Goal: Transaction & Acquisition: Subscribe to service/newsletter

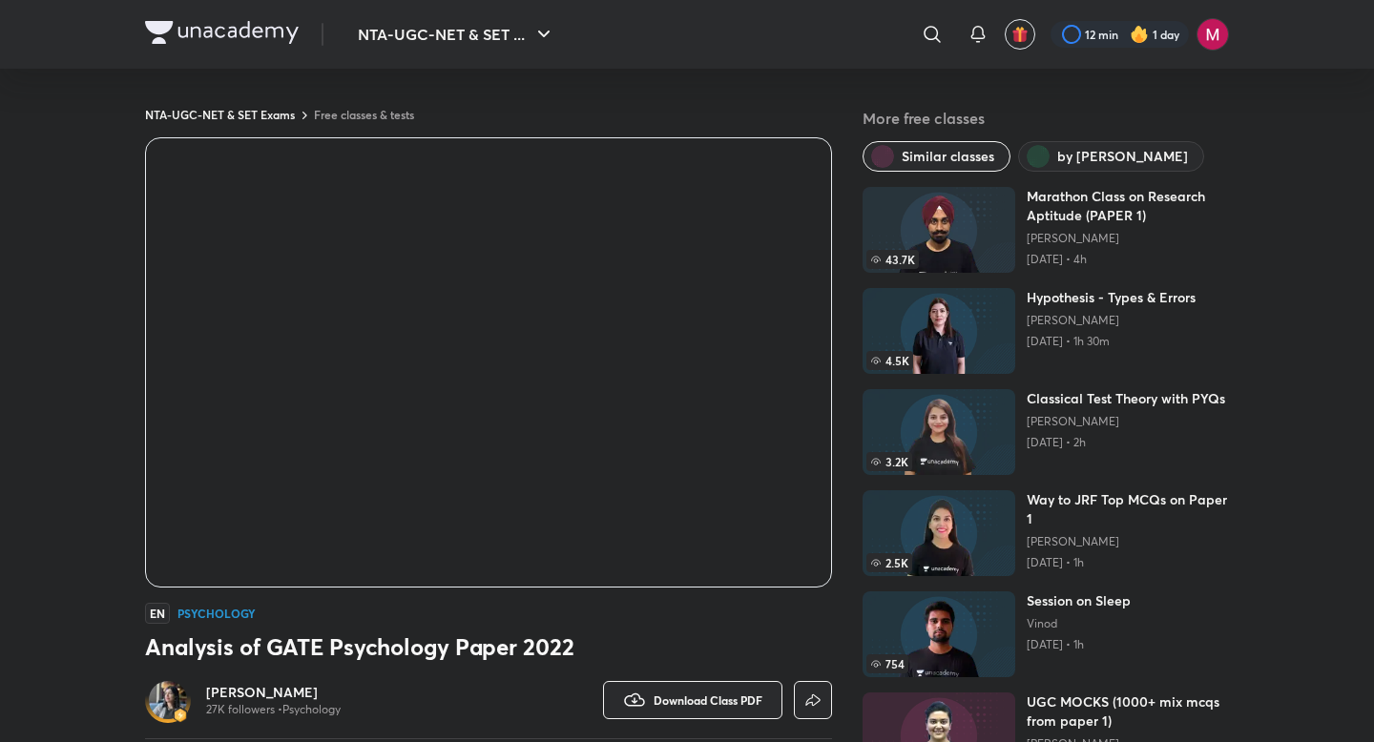
click at [168, 31] on img at bounding box center [222, 32] width 154 height 23
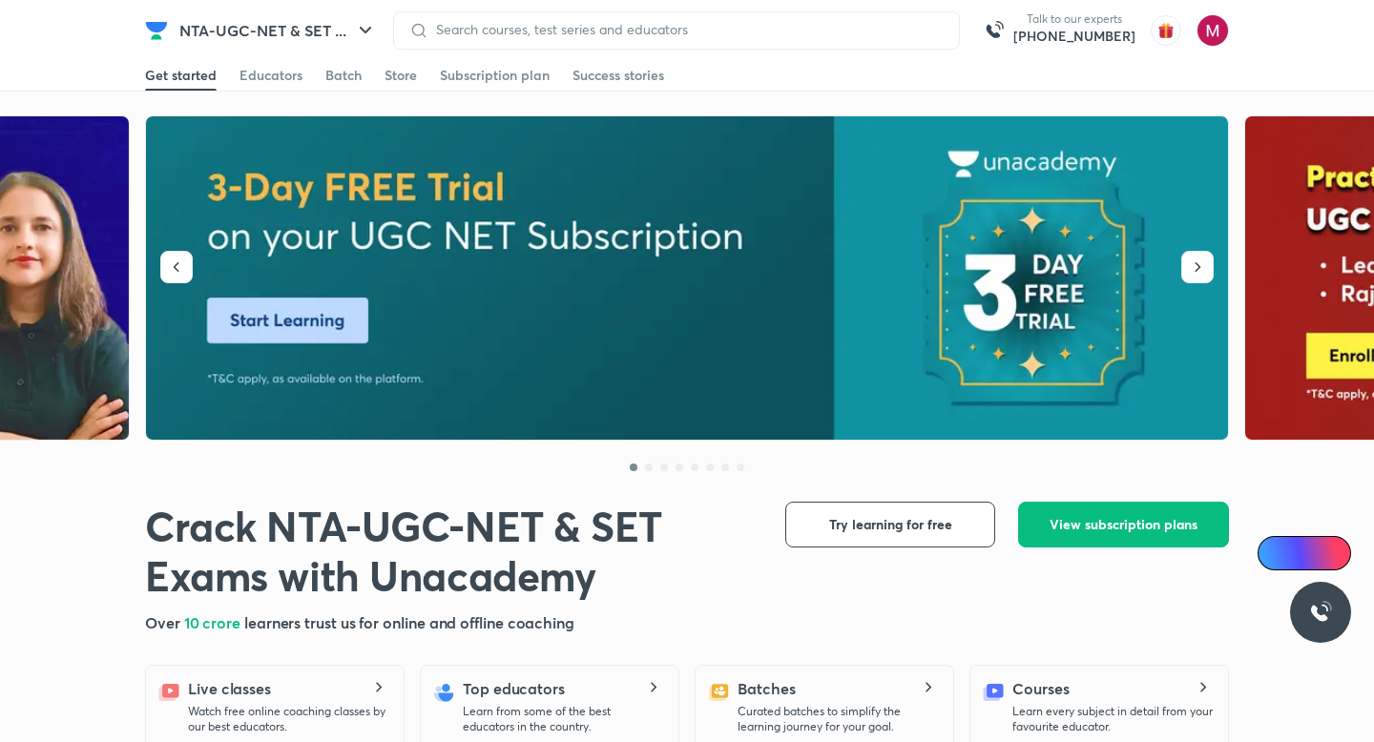
click at [1176, 264] on img at bounding box center [688, 278] width 1084 height 324
click at [1198, 267] on icon "button" at bounding box center [1197, 267] width 19 height 19
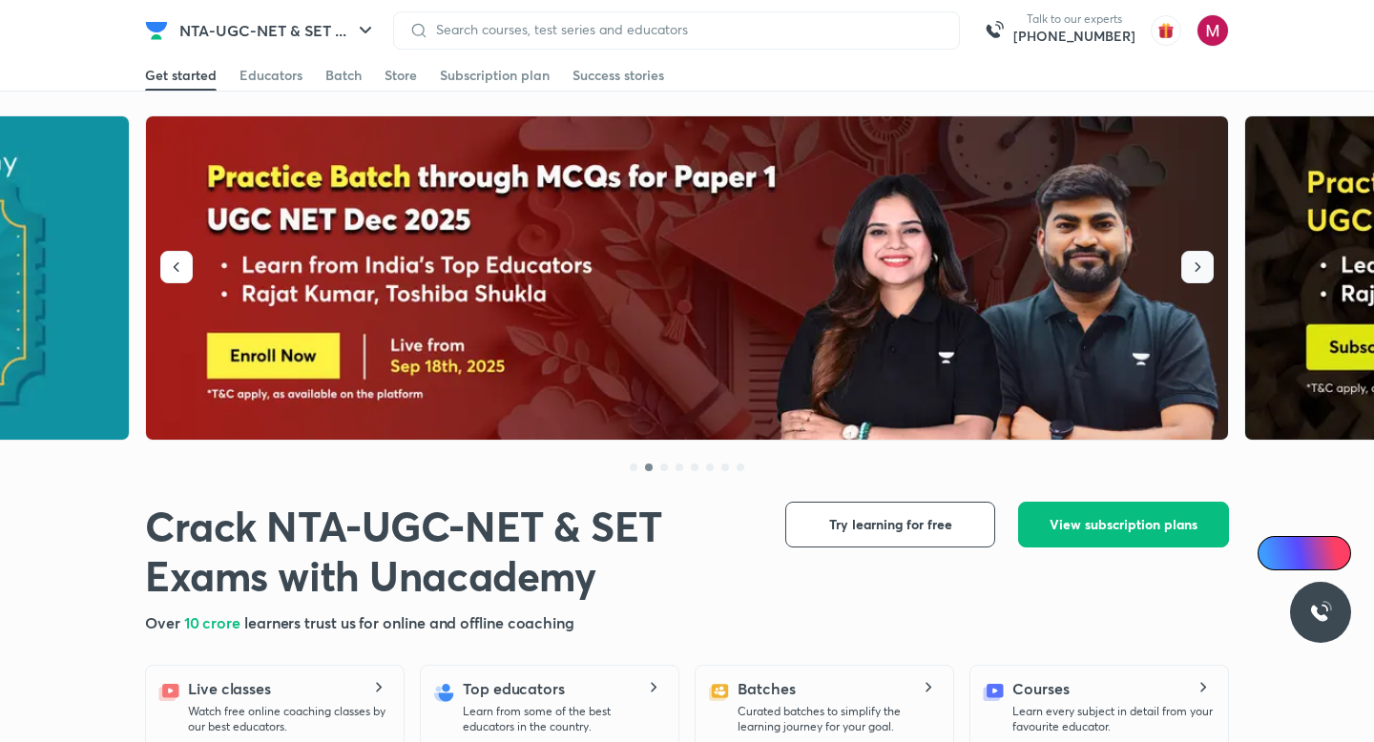
click at [1198, 267] on icon "button" at bounding box center [1197, 267] width 19 height 19
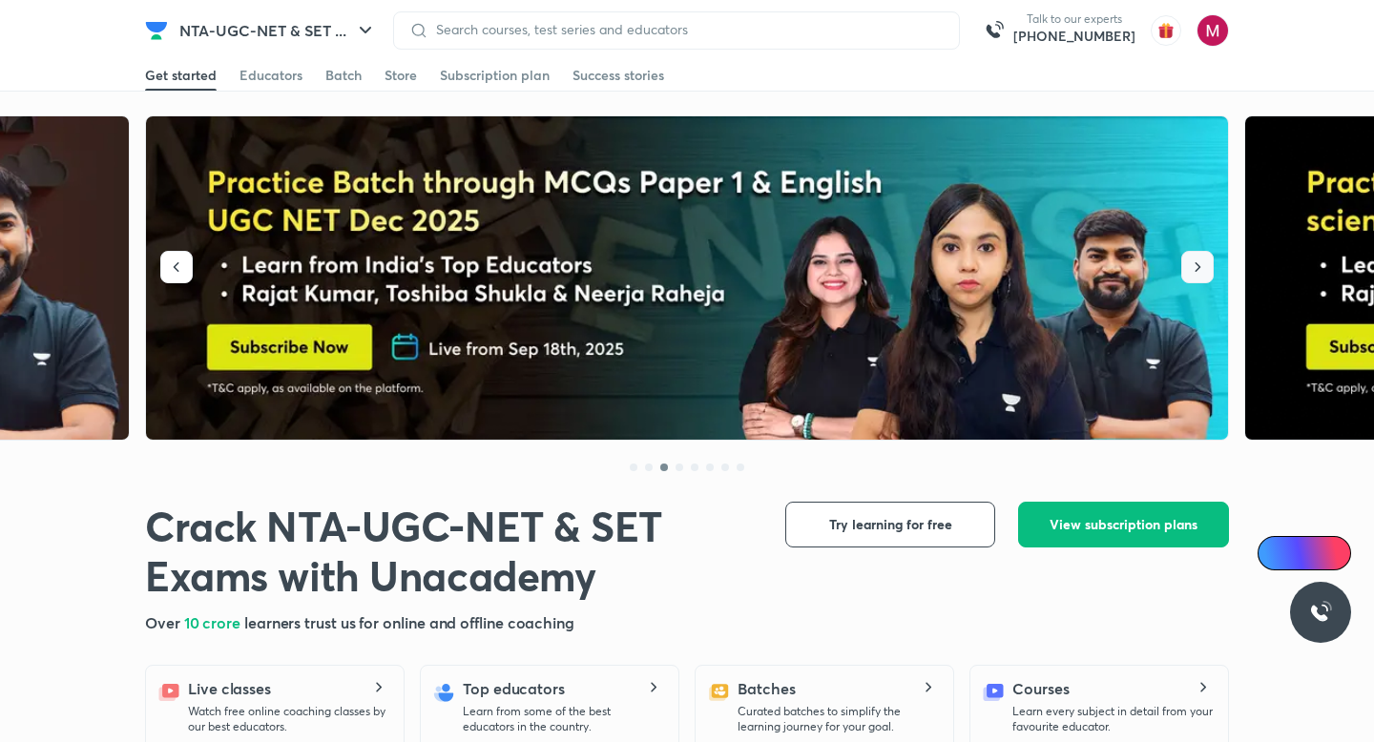
click at [1198, 267] on icon "button" at bounding box center [1197, 267] width 19 height 19
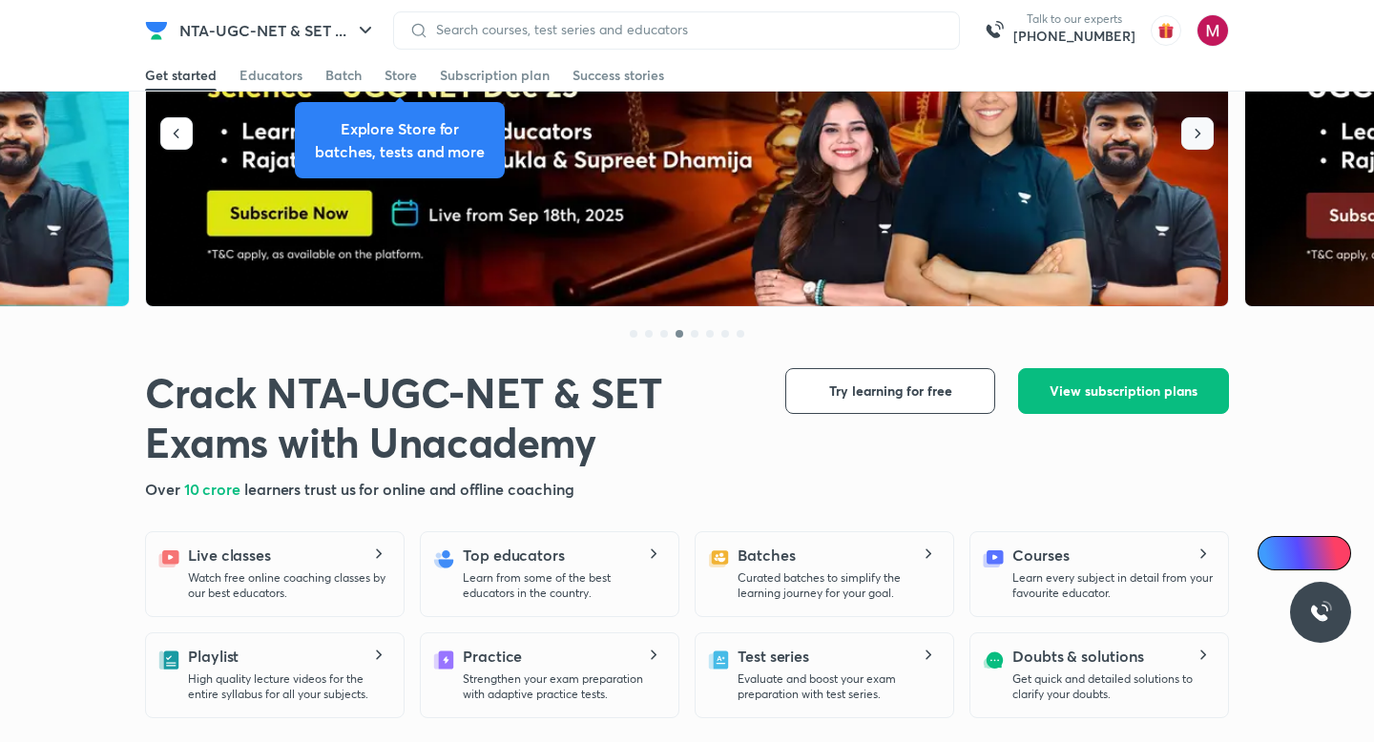
scroll to position [132, 0]
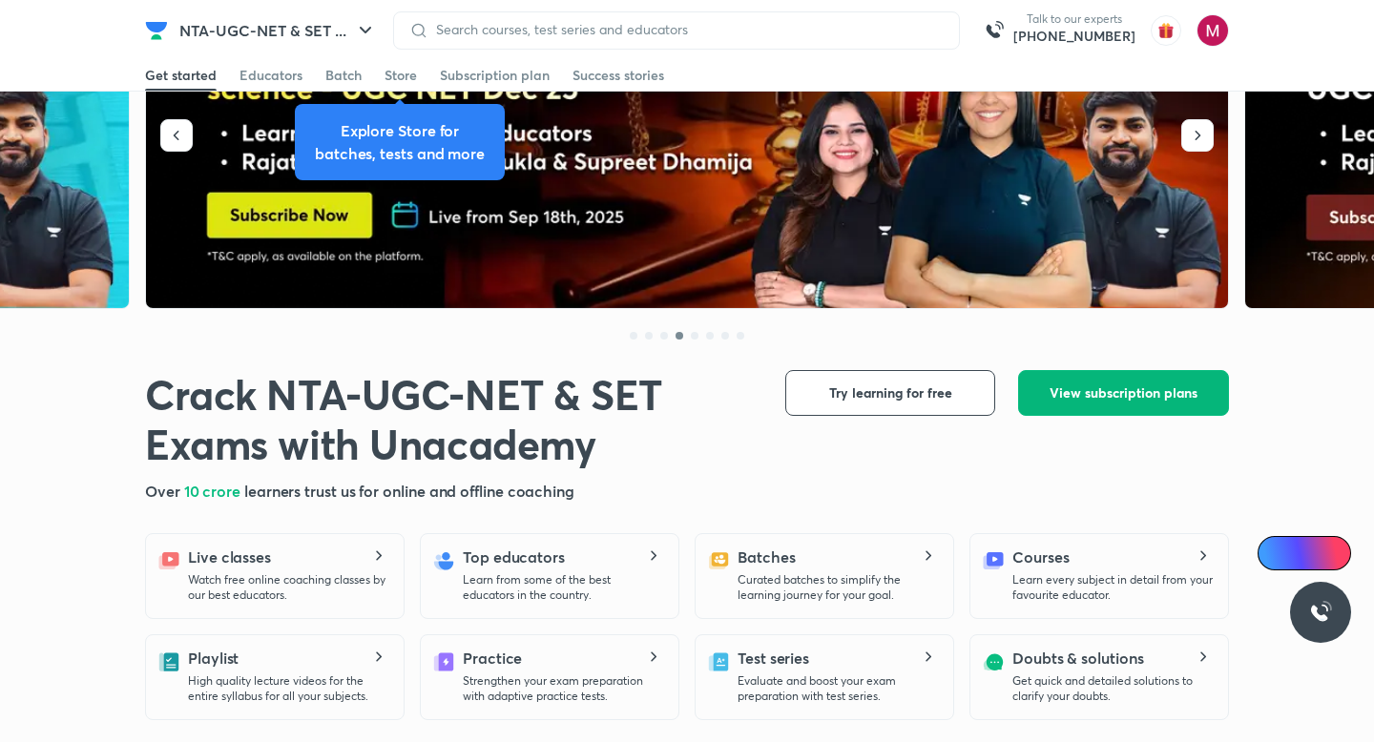
click at [1133, 405] on button "View subscription plans" at bounding box center [1123, 393] width 211 height 46
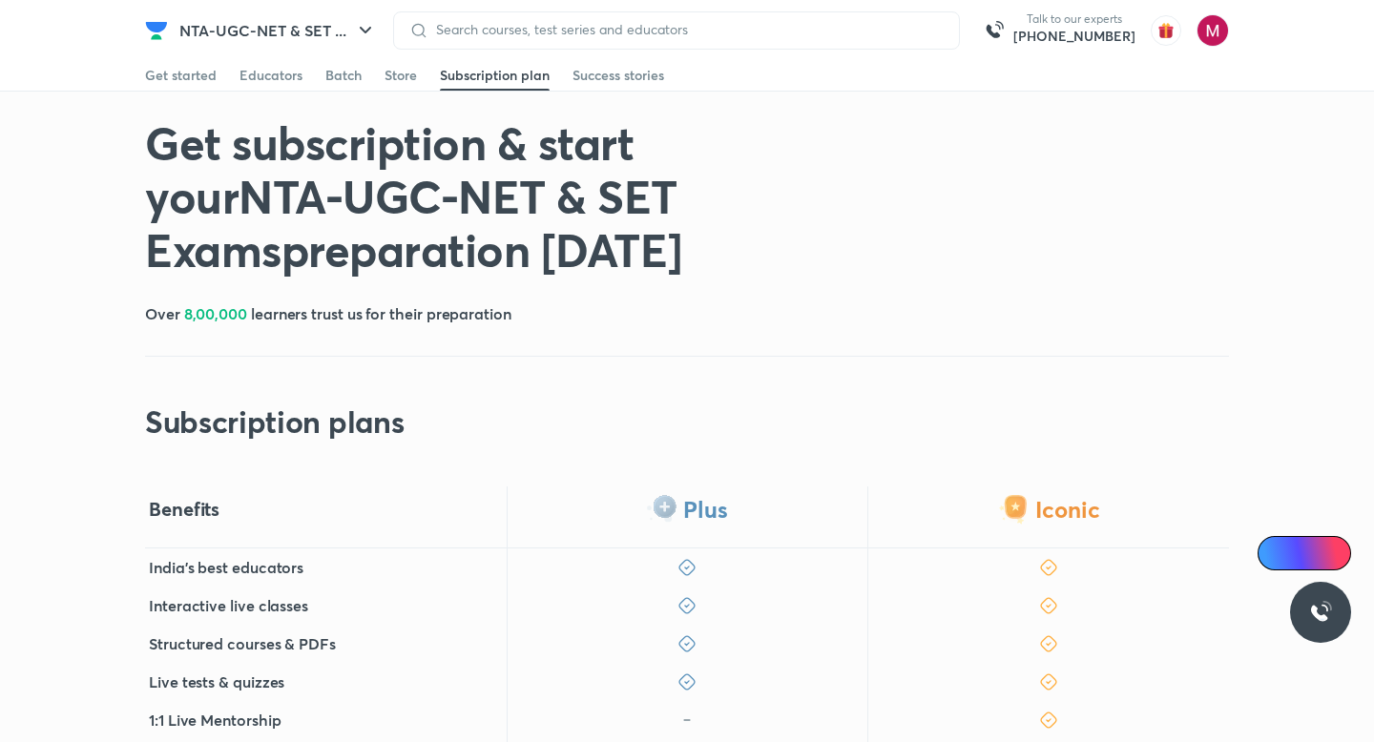
click at [1124, 397] on div "Get subscription & start your NTA-UGC-NET & SET Exams preparation today Over 8,…" at bounding box center [687, 277] width 1084 height 325
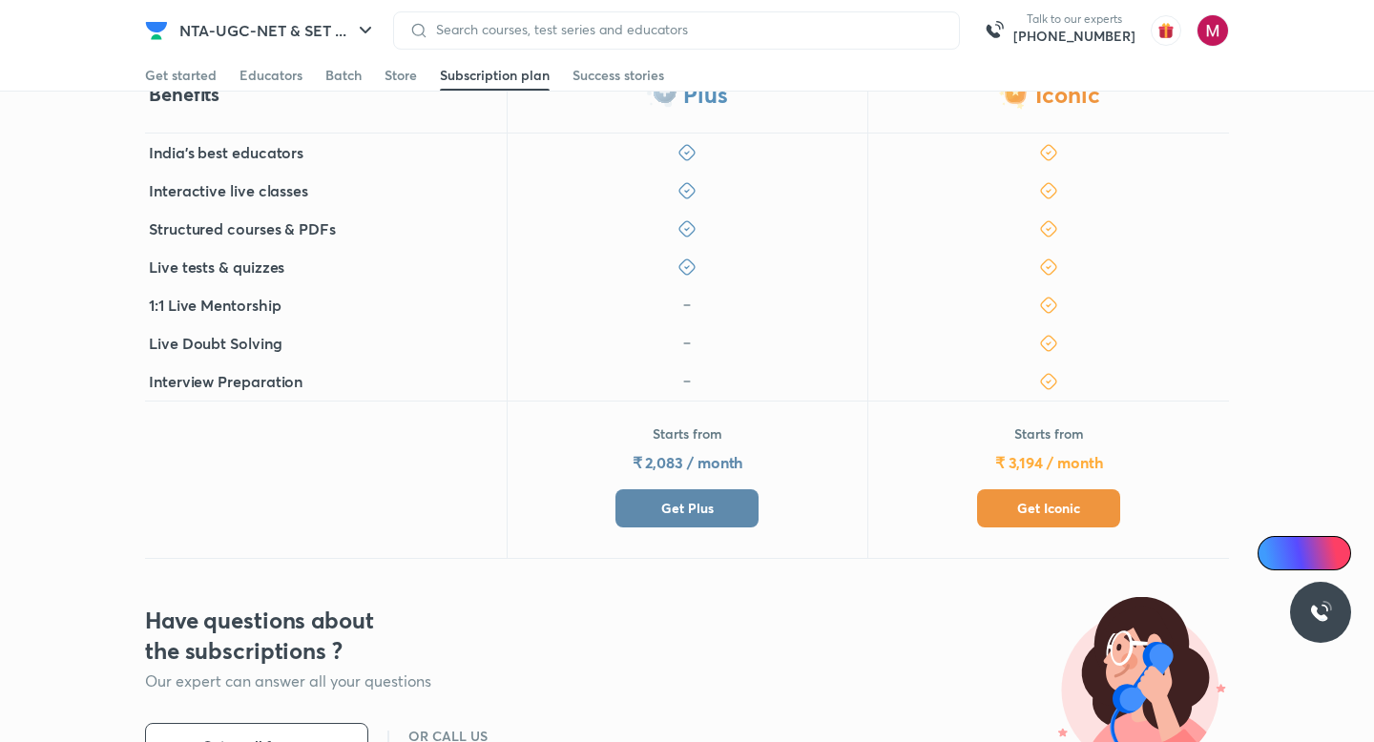
scroll to position [563, 0]
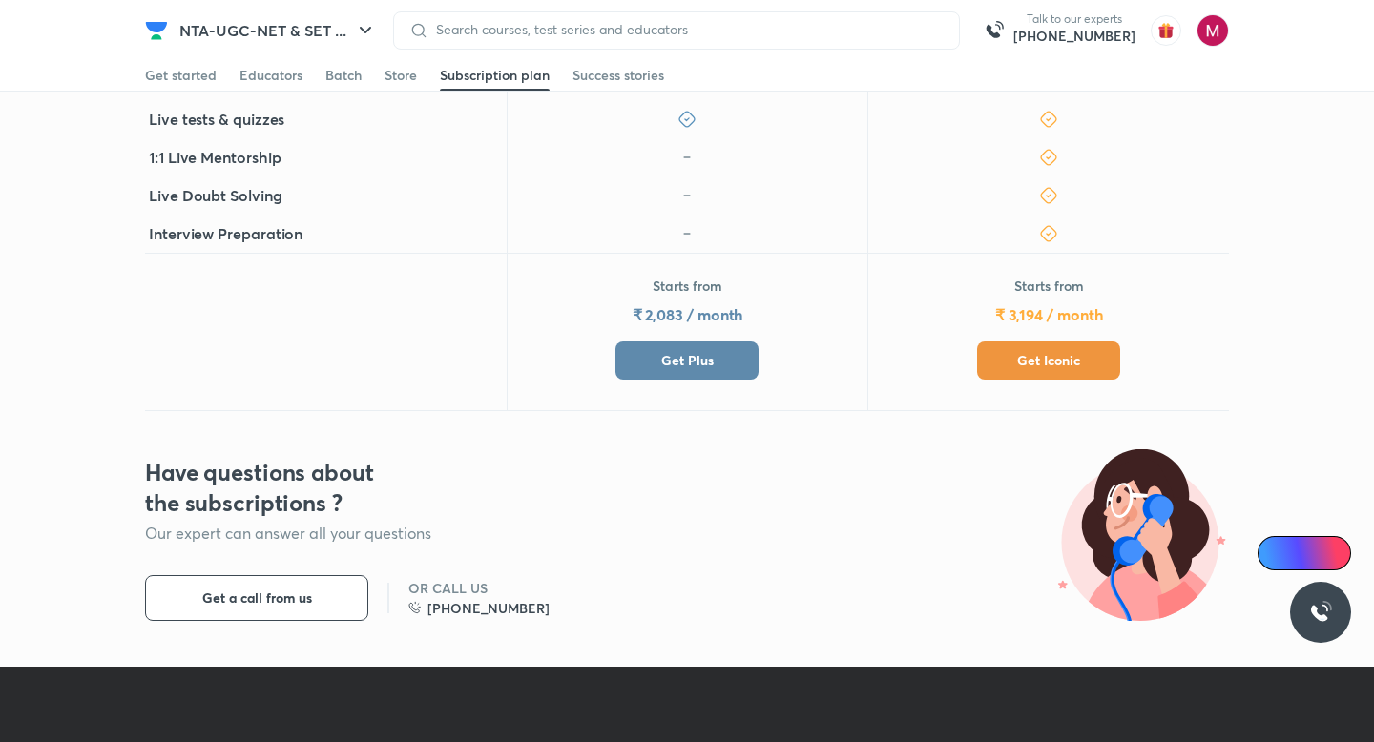
click at [721, 362] on button "Get Plus" at bounding box center [686, 361] width 143 height 38
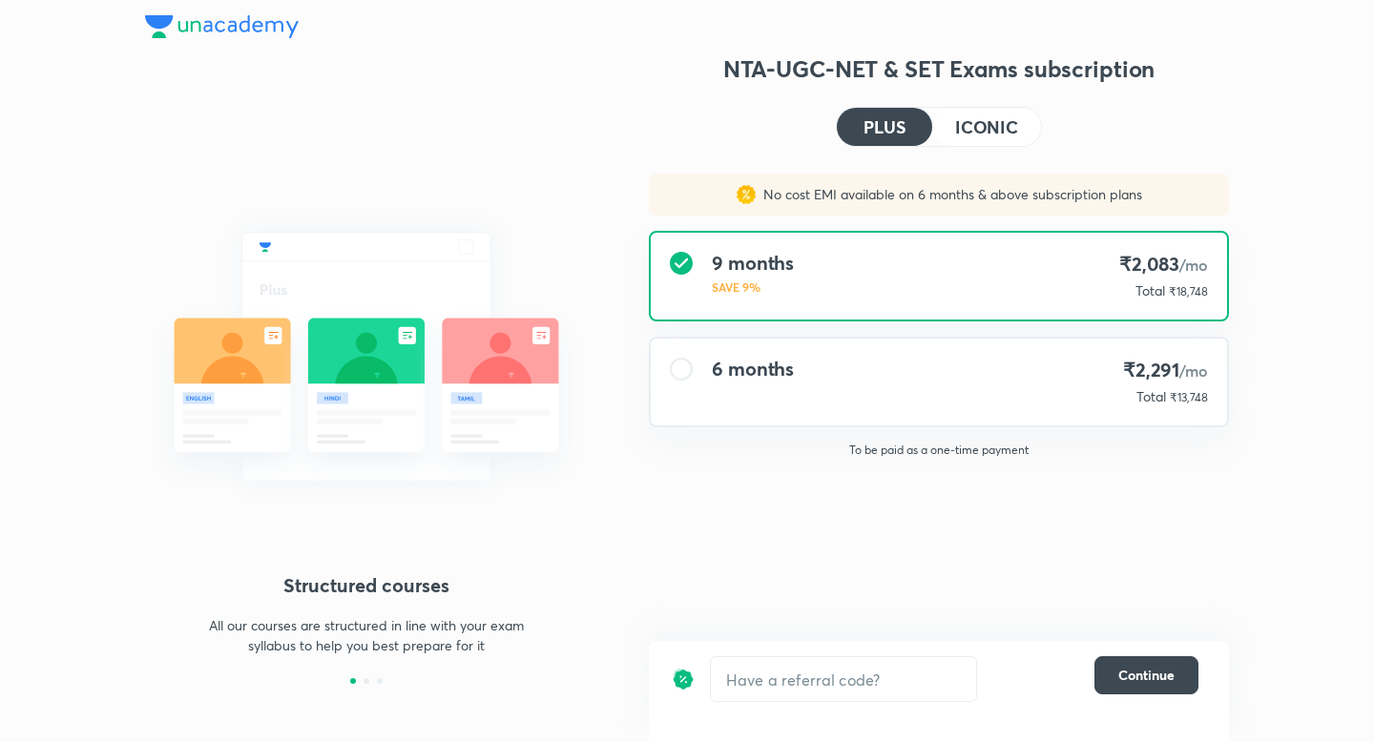
click at [754, 383] on div "6 months" at bounding box center [753, 382] width 82 height 49
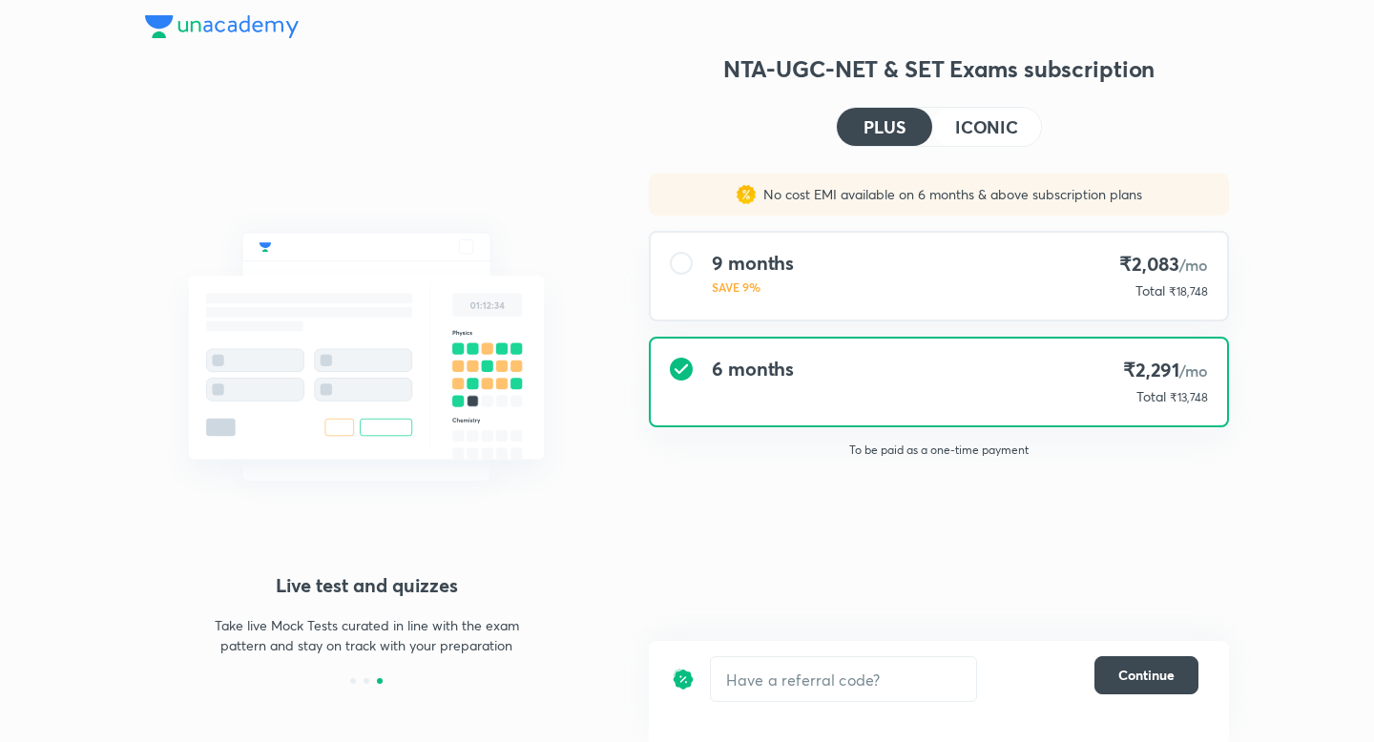
click at [172, 19] on img at bounding box center [222, 26] width 154 height 23
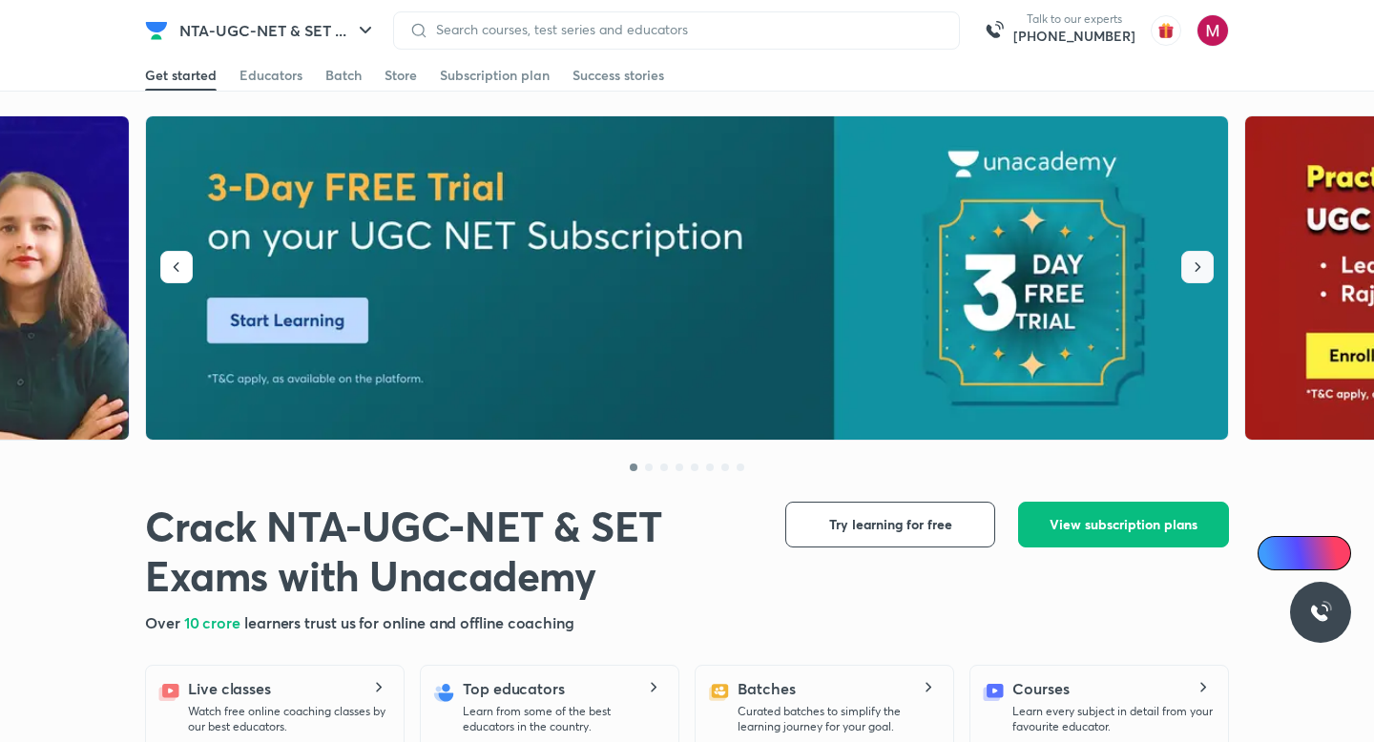
click at [1211, 276] on button "button" at bounding box center [1197, 267] width 32 height 32
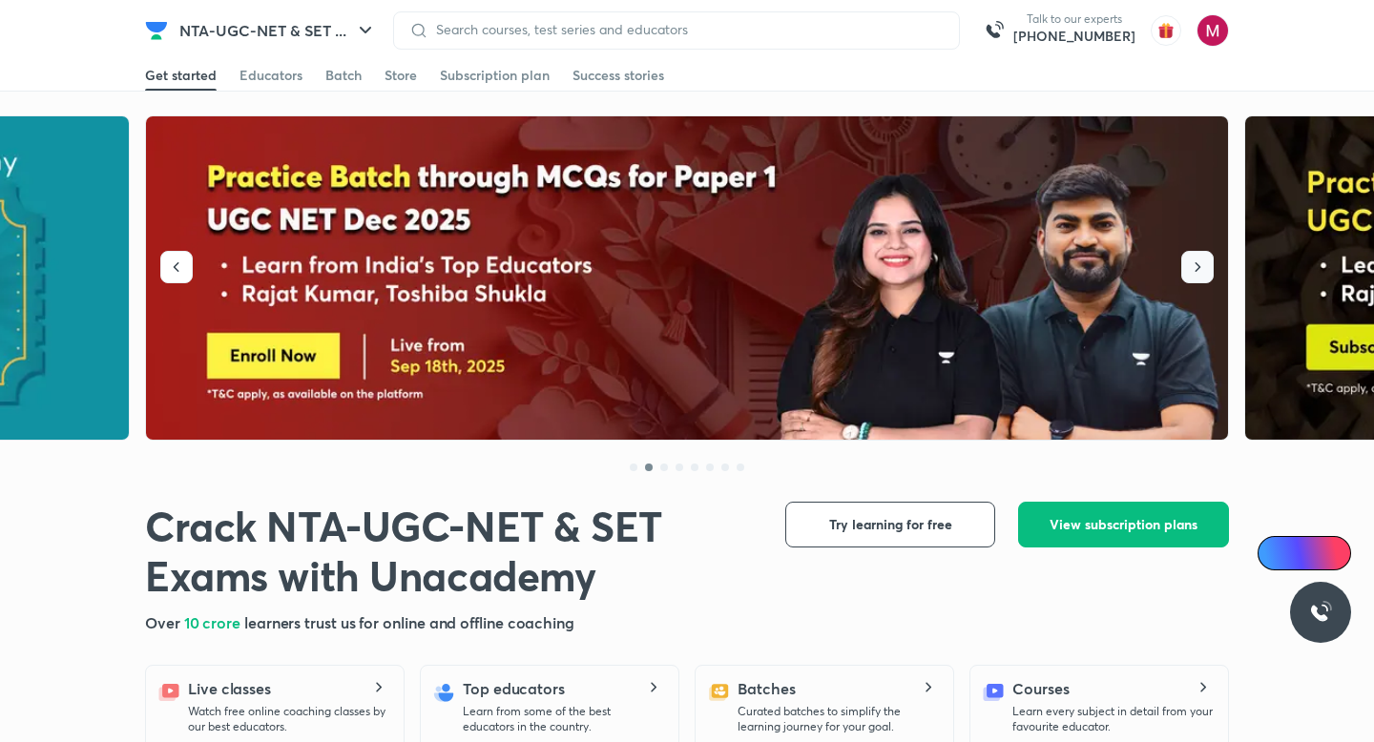
click at [1211, 276] on button "button" at bounding box center [1197, 267] width 32 height 32
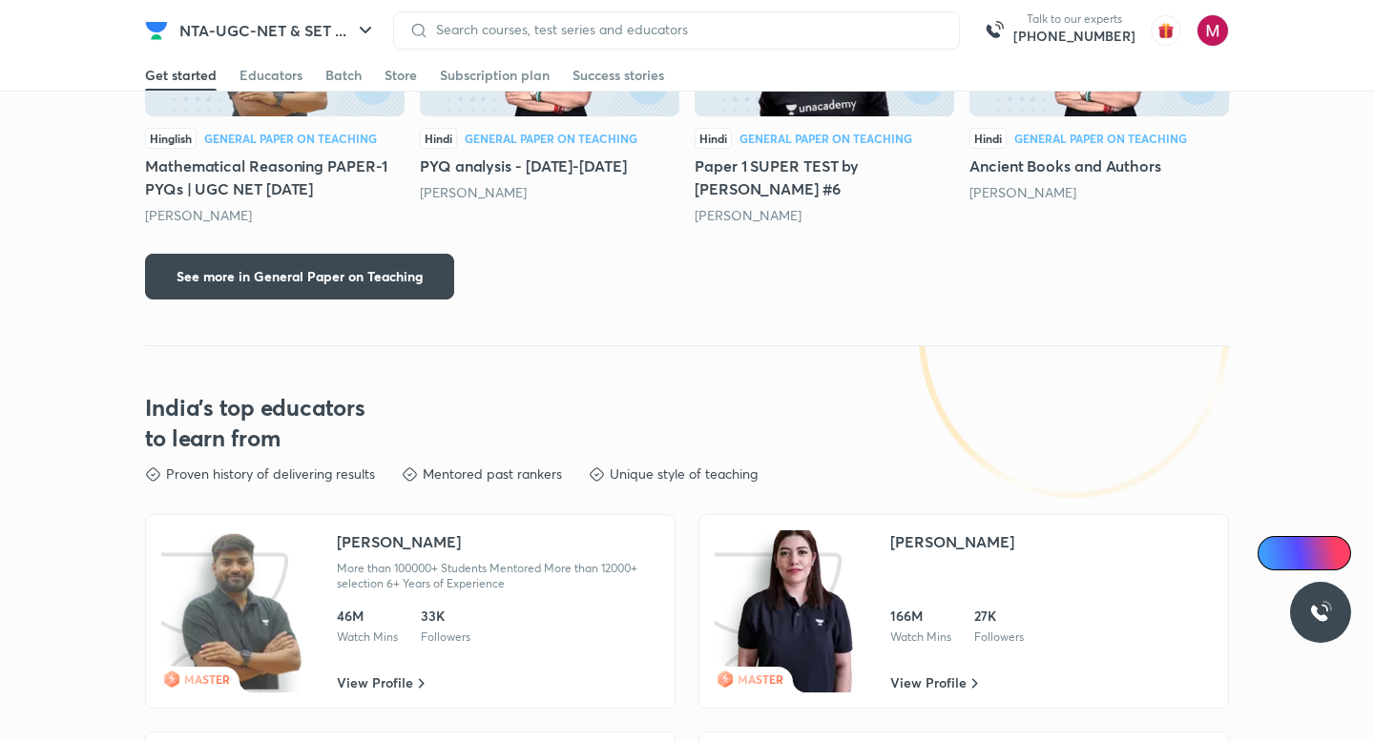
scroll to position [2580, 0]
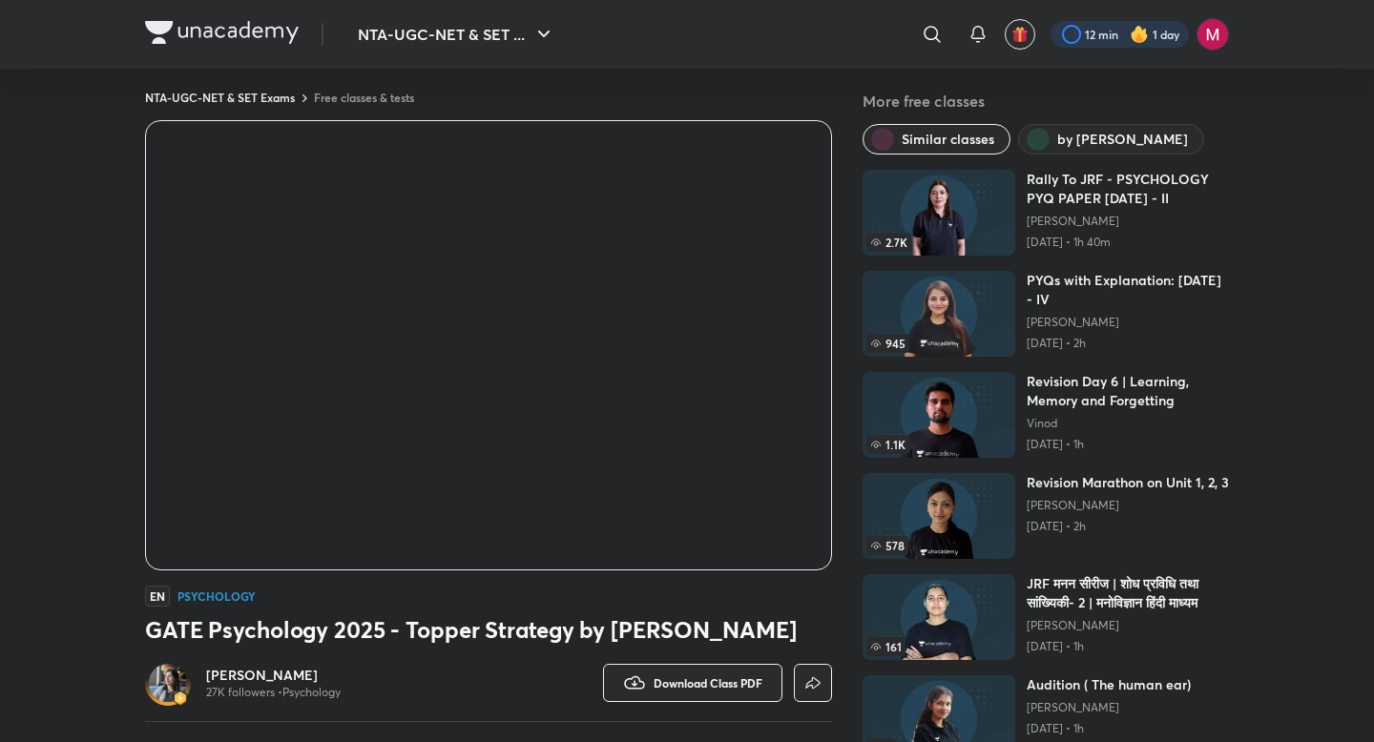
click at [1162, 46] on div at bounding box center [1119, 34] width 138 height 27
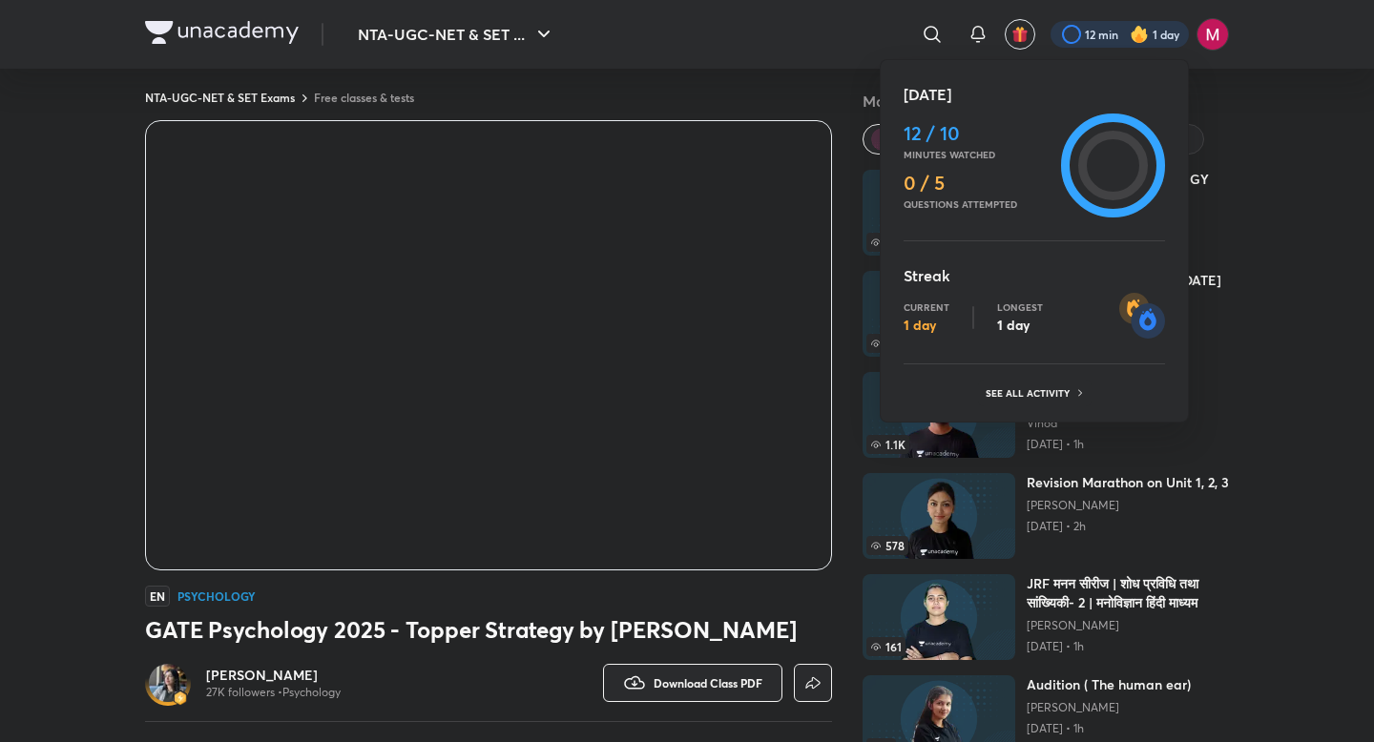
click at [1302, 168] on div at bounding box center [687, 371] width 1374 height 742
